Goal: Complete application form

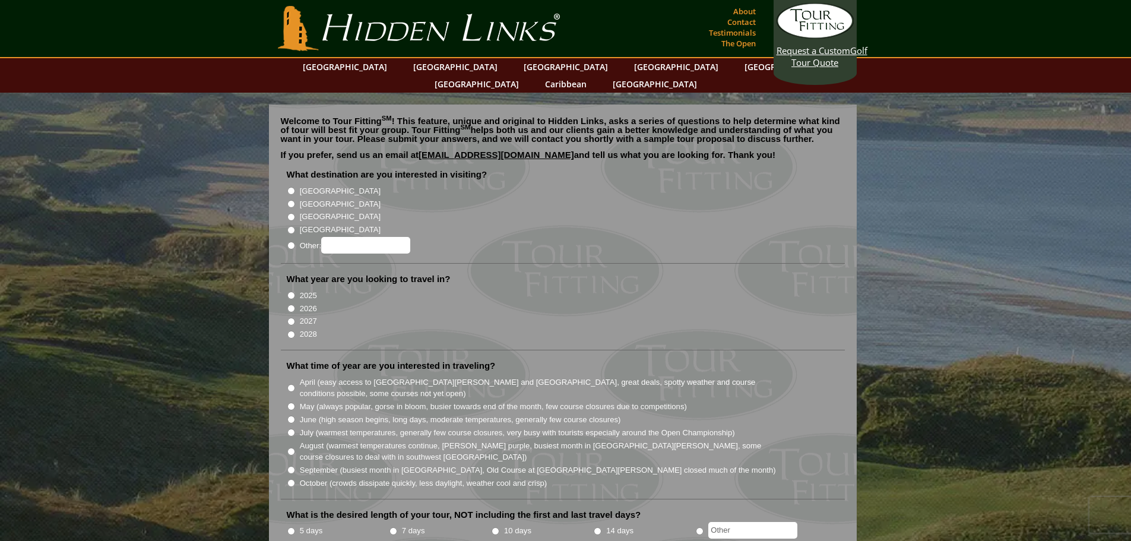
click at [289, 200] on input "[GEOGRAPHIC_DATA]" at bounding box center [291, 204] width 8 height 8
radio input "true"
click at [289, 305] on input "2026" at bounding box center [291, 309] width 8 height 8
radio input "true"
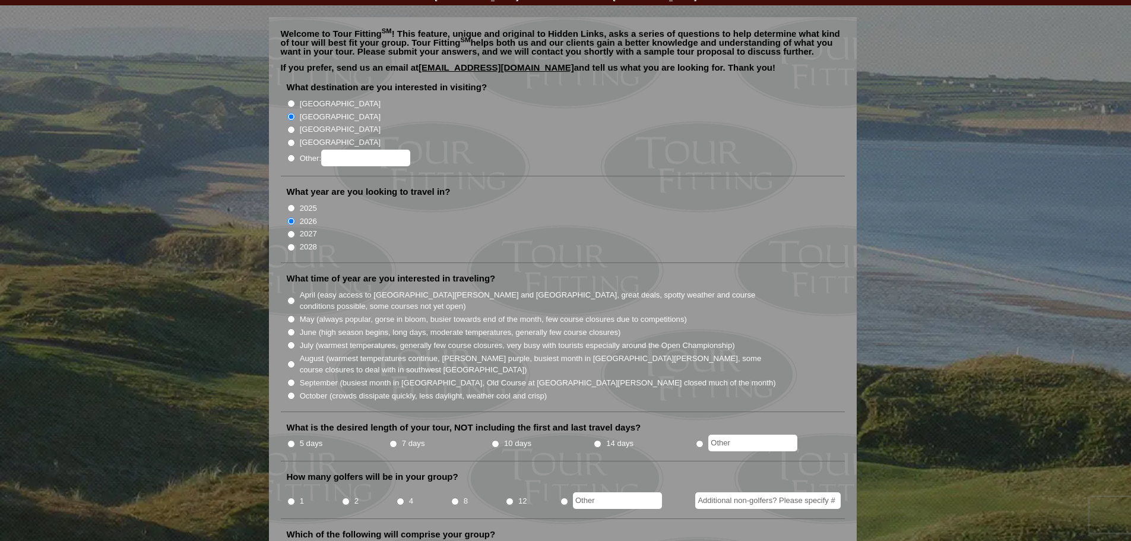
scroll to position [119, 0]
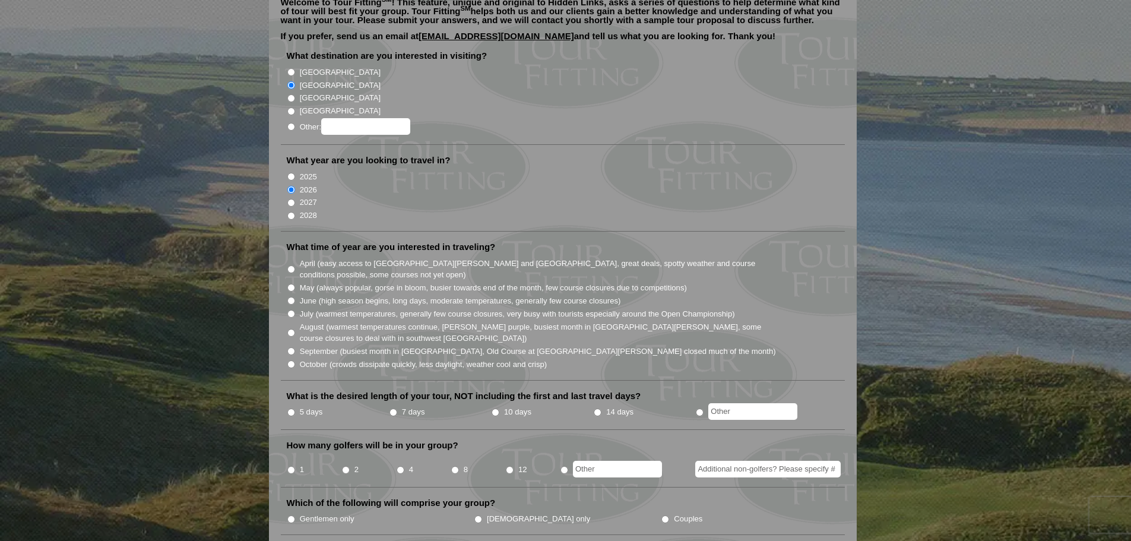
click at [291, 297] on input "June (high season begins, long days, moderate temperatures, generally few cours…" at bounding box center [291, 301] width 8 height 8
radio input "true"
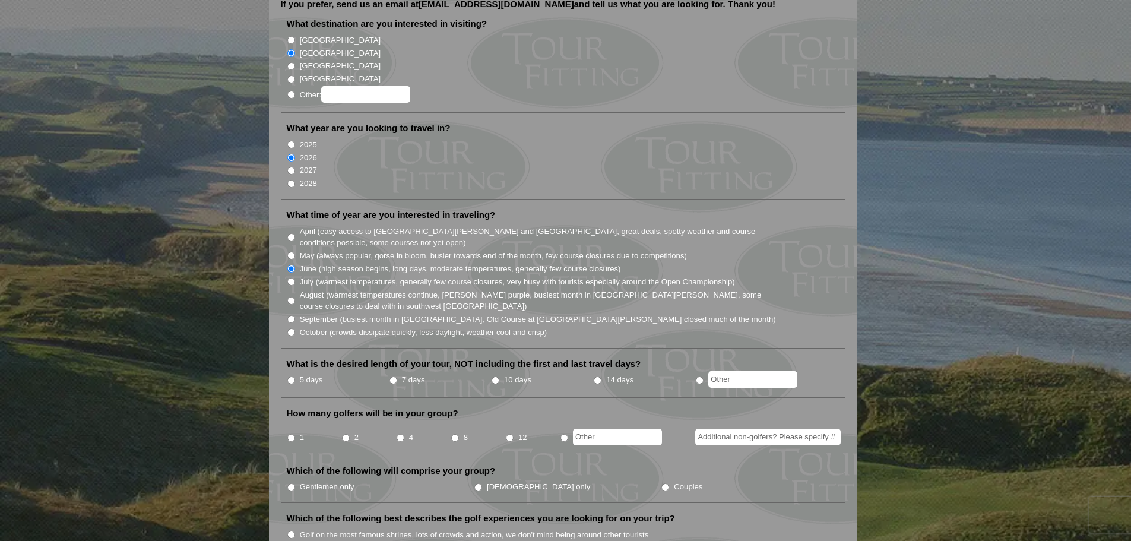
scroll to position [178, 0]
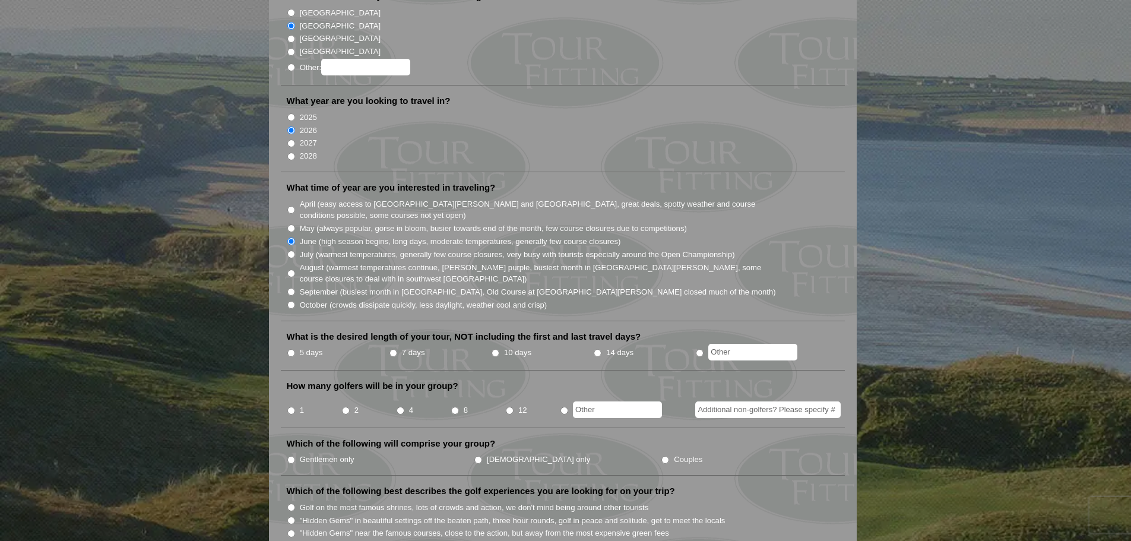
click at [291, 349] on input "5 days" at bounding box center [291, 353] width 8 height 8
radio input "true"
click at [345, 407] on input "2" at bounding box center [346, 411] width 8 height 8
radio input "true"
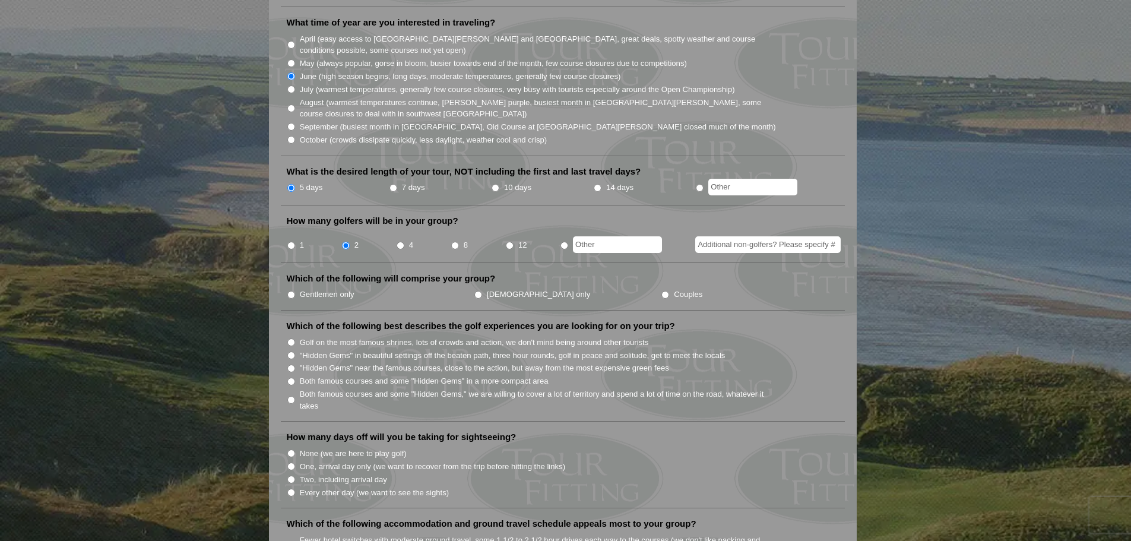
scroll to position [356, 0]
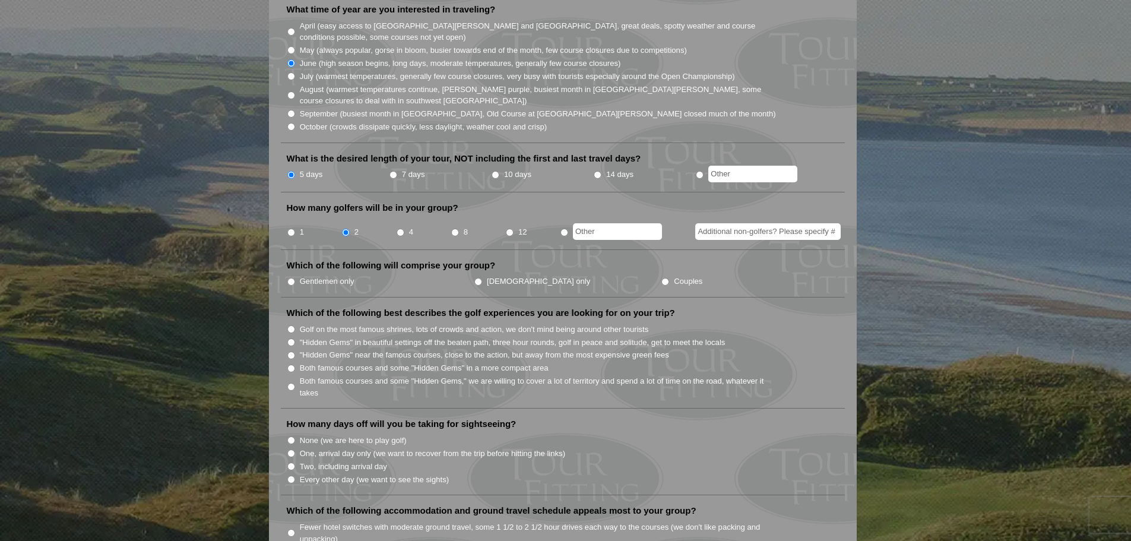
click at [292, 278] on input "Gentlemen only" at bounding box center [291, 282] width 8 height 8
radio input "true"
click at [292, 325] on input "Golf on the most famous shrines, lots of crowds and action, we don't mind being…" at bounding box center [291, 329] width 8 height 8
radio input "true"
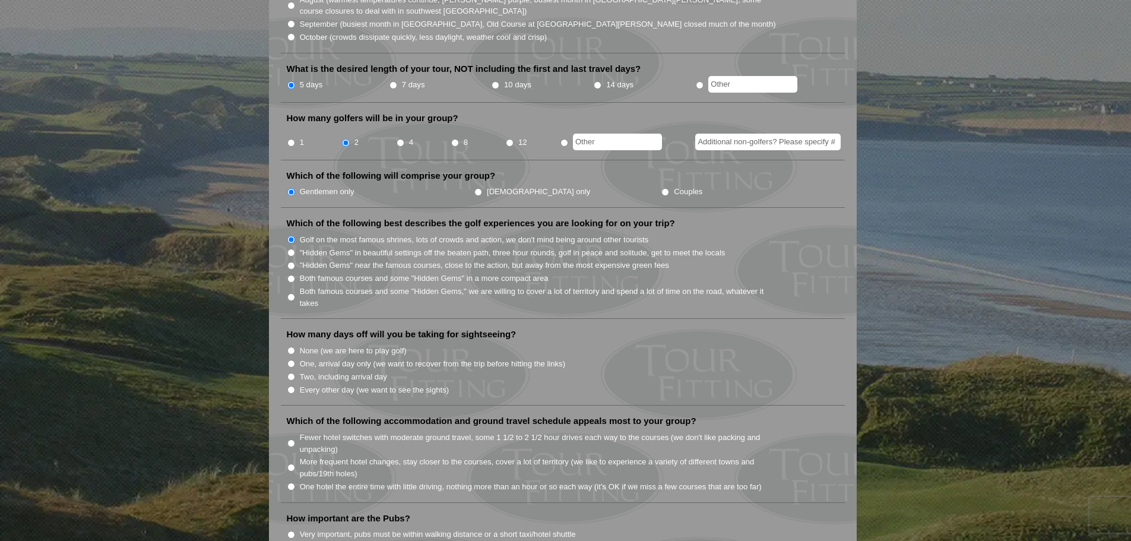
scroll to position [475, 0]
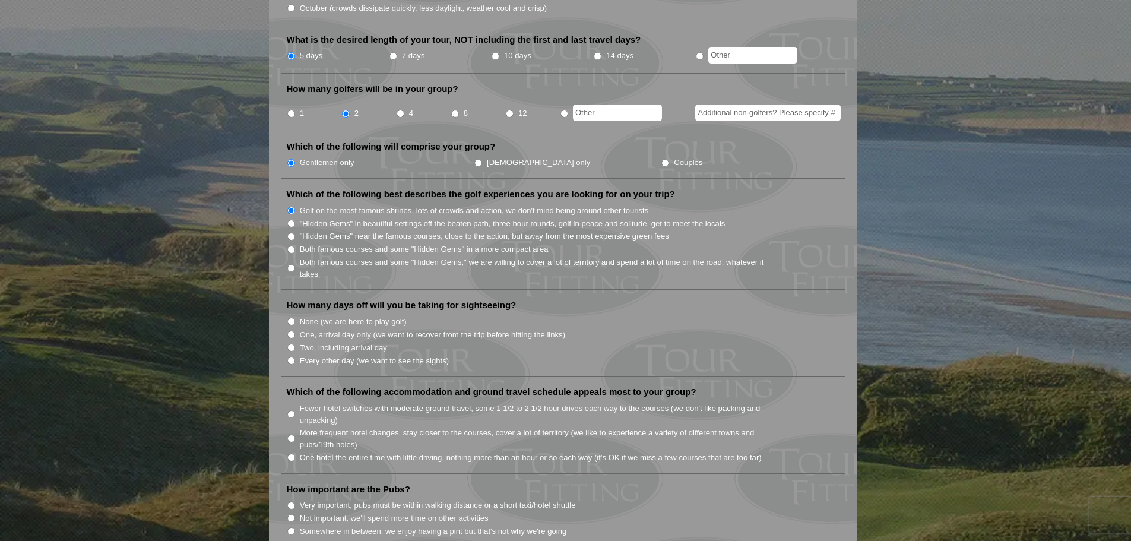
click at [291, 357] on input "Every other day (we want to see the sights)" at bounding box center [291, 361] width 8 height 8
radio input "true"
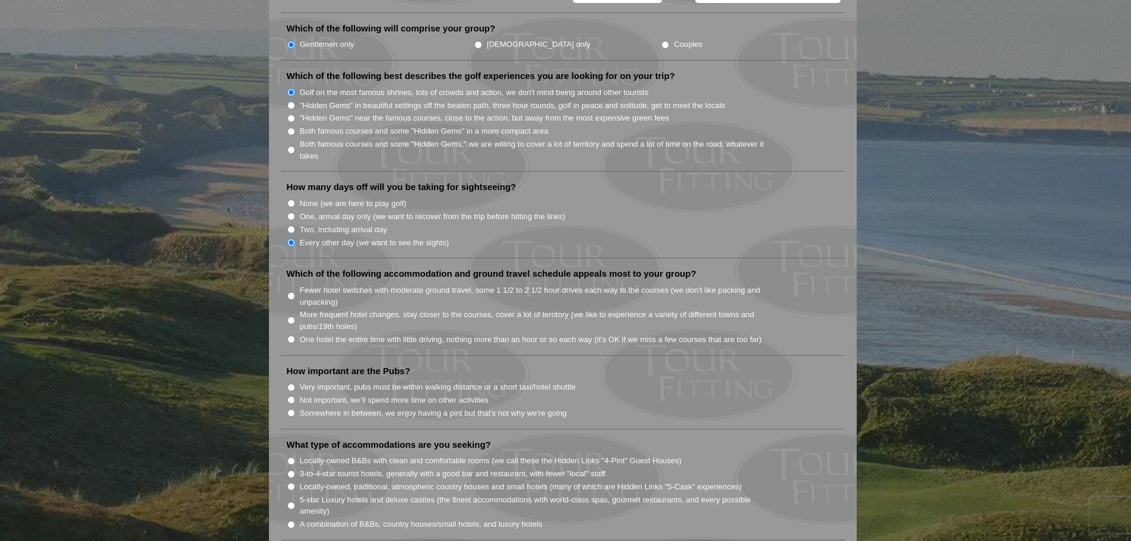
scroll to position [594, 0]
click at [292, 335] on input "One hotel the entire time with little driving, nothing more than an hour or so …" at bounding box center [291, 339] width 8 height 8
radio input "true"
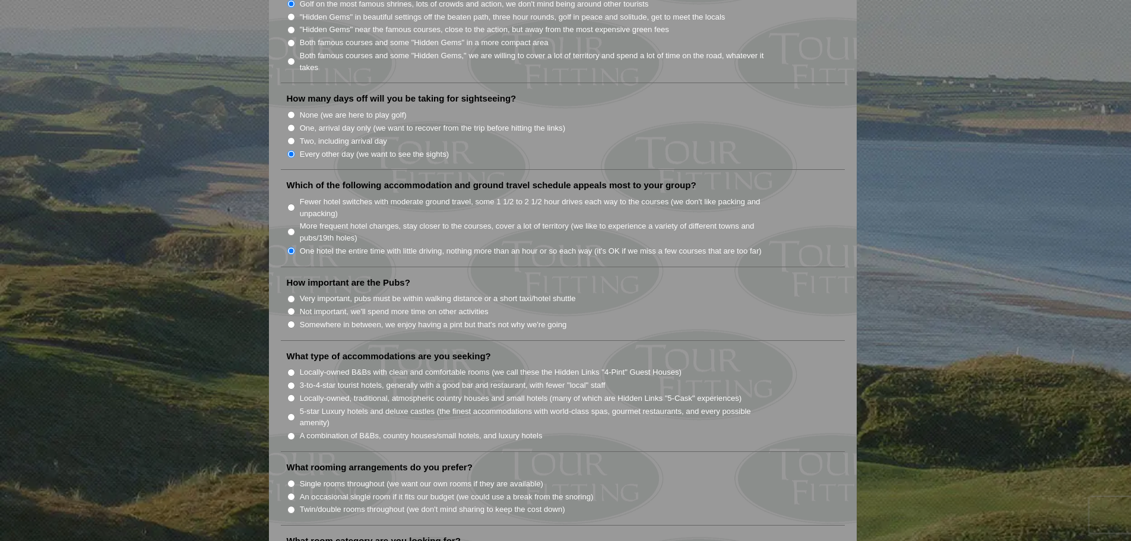
scroll to position [713, 0]
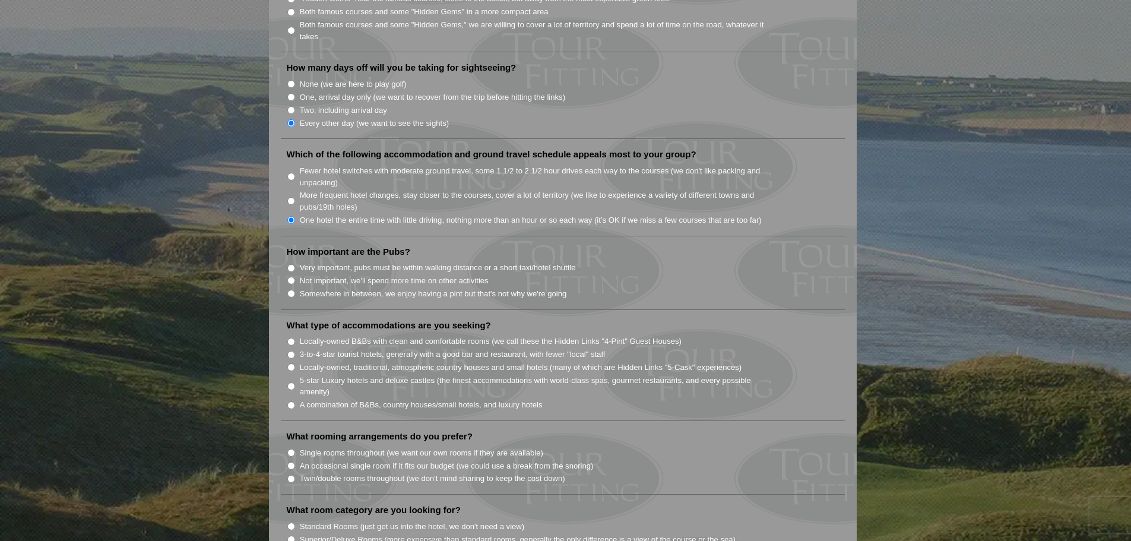
click at [290, 277] on input "Not important, we'll spend more time on other activities" at bounding box center [291, 281] width 8 height 8
radio input "true"
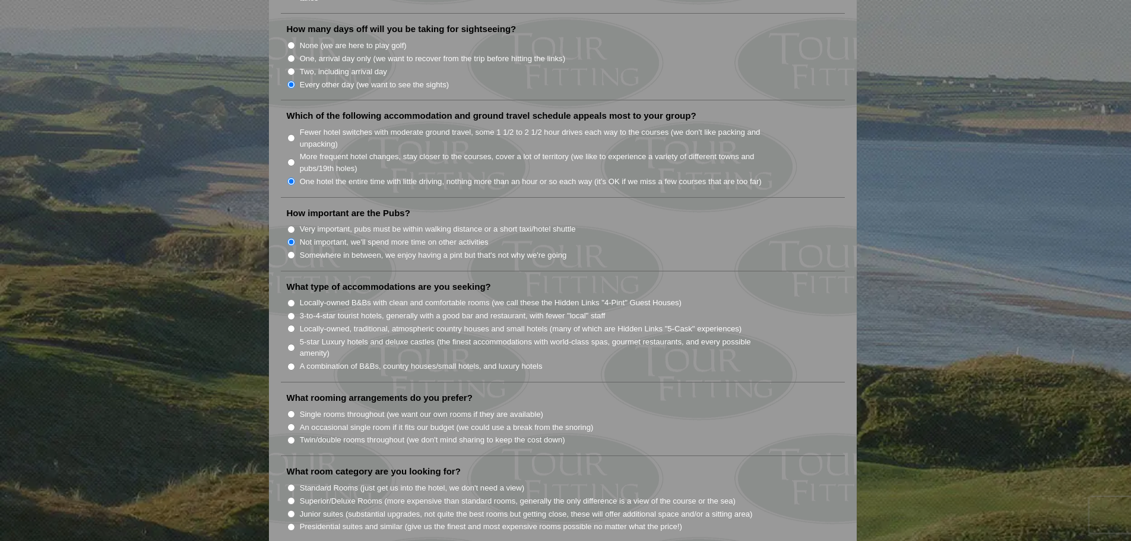
scroll to position [772, 0]
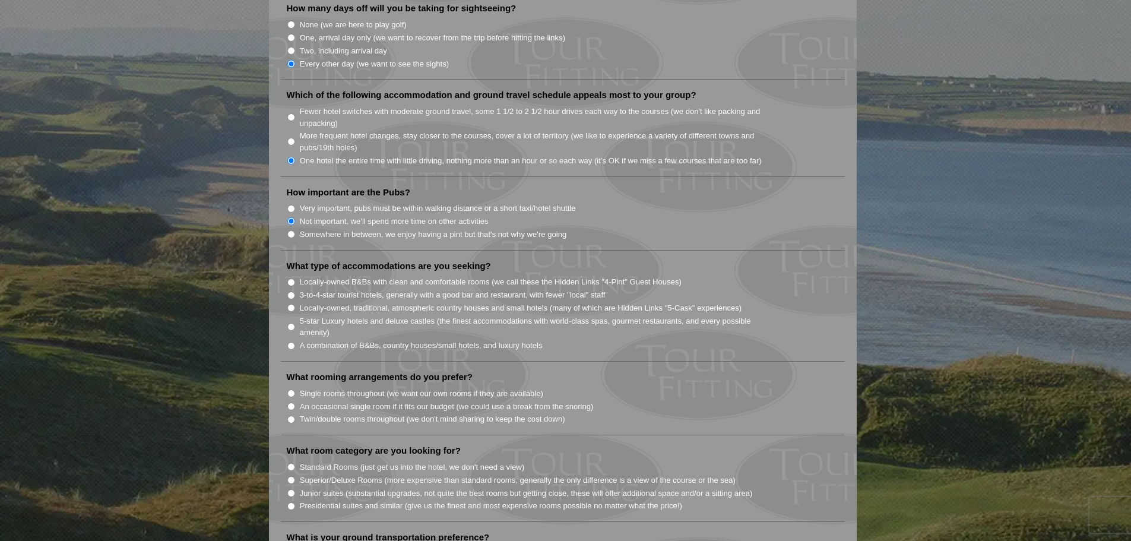
click at [293, 292] on input "3-to-4-star tourist hotels, generally with a good bar and restaurant, with fewe…" at bounding box center [291, 296] width 8 height 8
radio input "true"
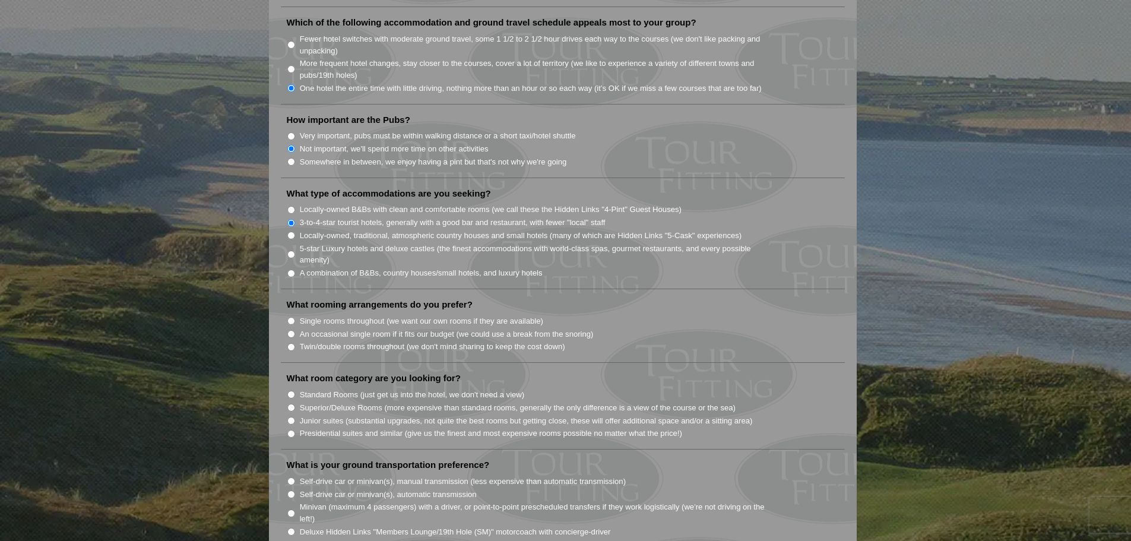
scroll to position [891, 0]
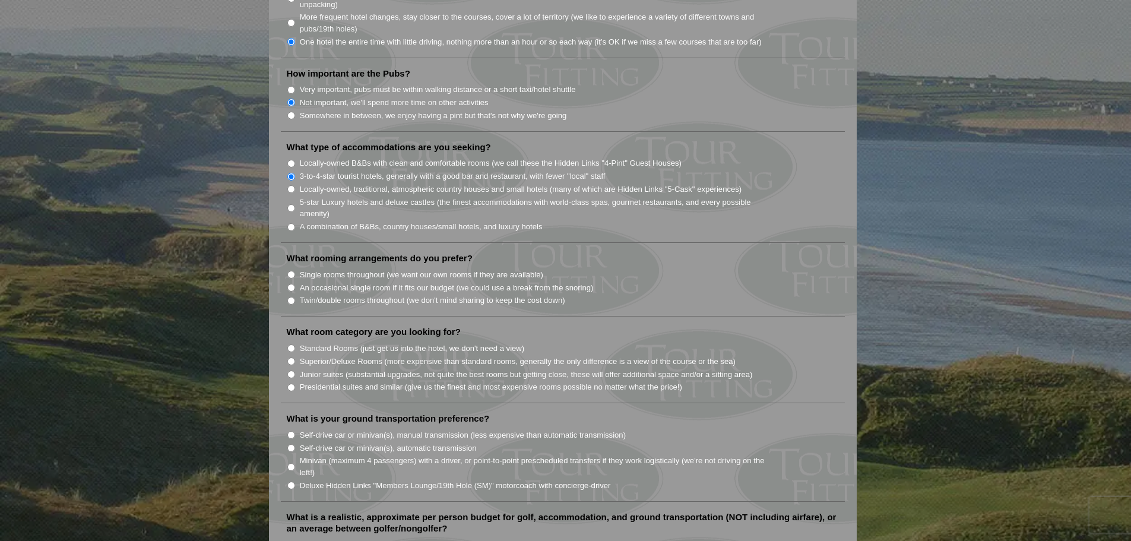
click at [288, 271] on input "Single rooms throughout (we want our own rooms if they are available)" at bounding box center [291, 275] width 8 height 8
radio input "true"
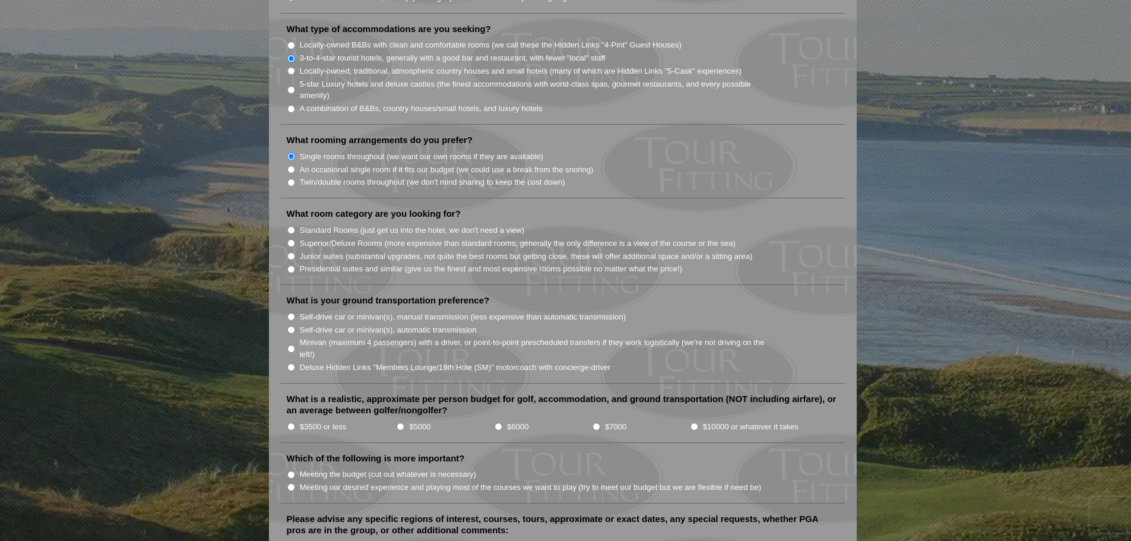
scroll to position [1010, 0]
click at [292, 226] on input "Standard Rooms (just get us into the hotel, we don't need a view)" at bounding box center [291, 230] width 8 height 8
radio input "true"
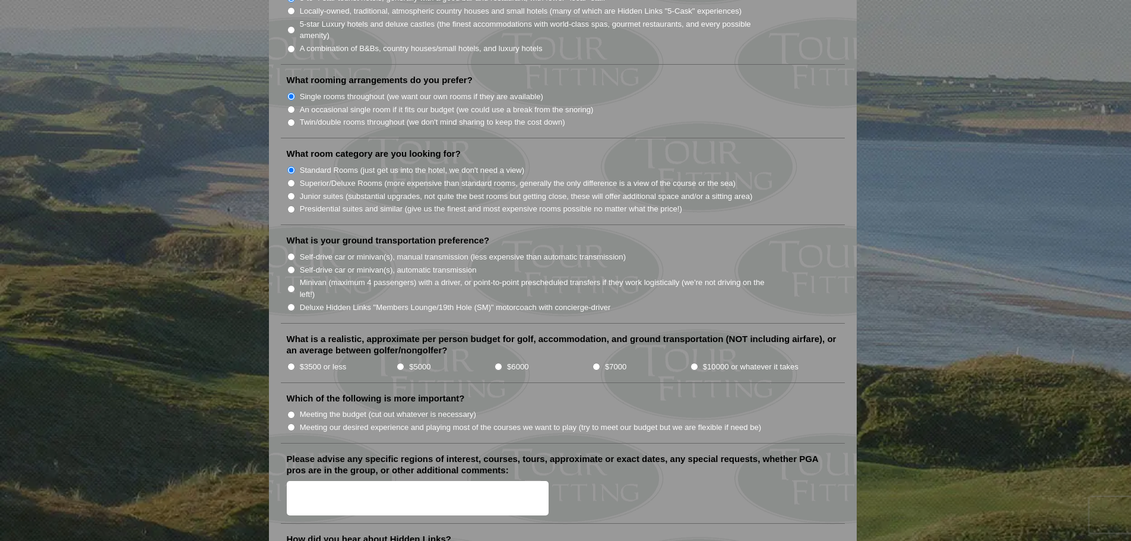
click at [292, 253] on input "Self-drive car or minivan(s), manual transmission (less expensive than automati…" at bounding box center [291, 257] width 8 height 8
radio input "true"
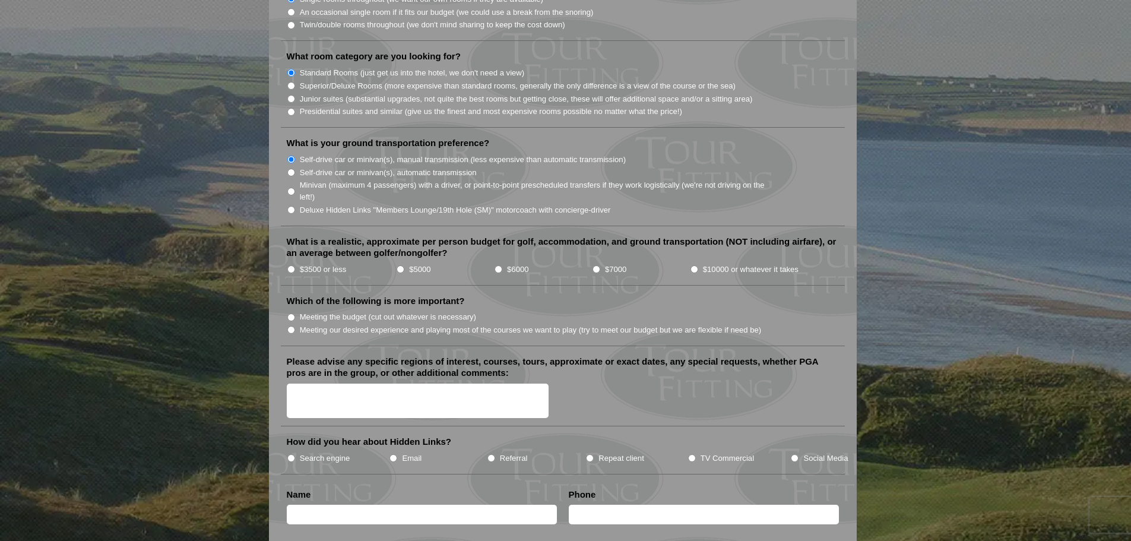
scroll to position [1188, 0]
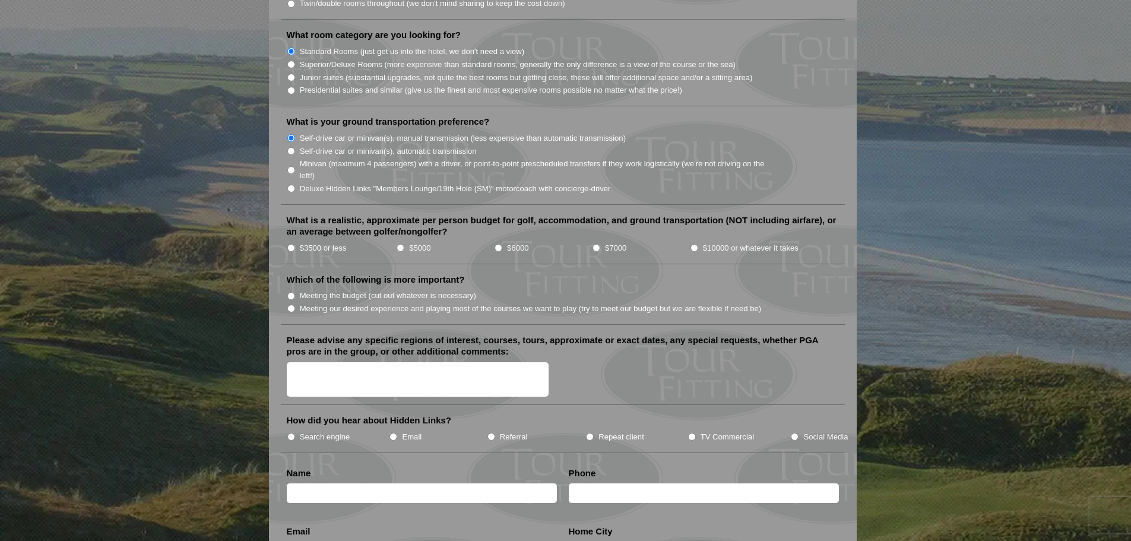
click at [292, 244] on input "$3500 or less" at bounding box center [291, 248] width 8 height 8
radio input "true"
click at [295, 302] on li "Meeting our desired experience and playing most of the courses we want to play …" at bounding box center [568, 308] width 562 height 13
click at [289, 305] on input "Meeting our desired experience and playing most of the courses we want to play …" at bounding box center [291, 309] width 8 height 8
radio input "true"
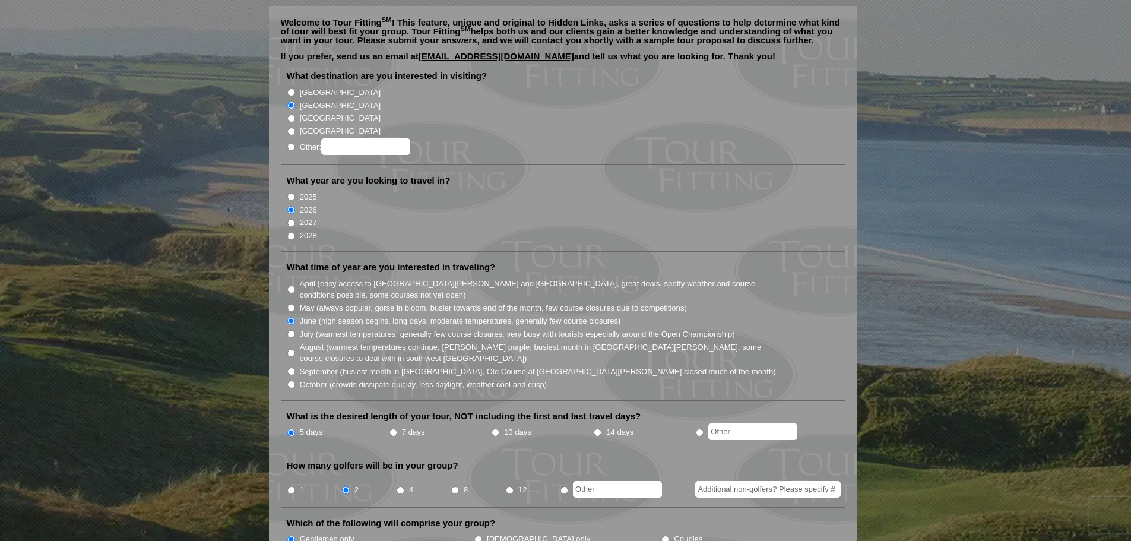
scroll to position [0, 0]
